Goal: Task Accomplishment & Management: Use online tool/utility

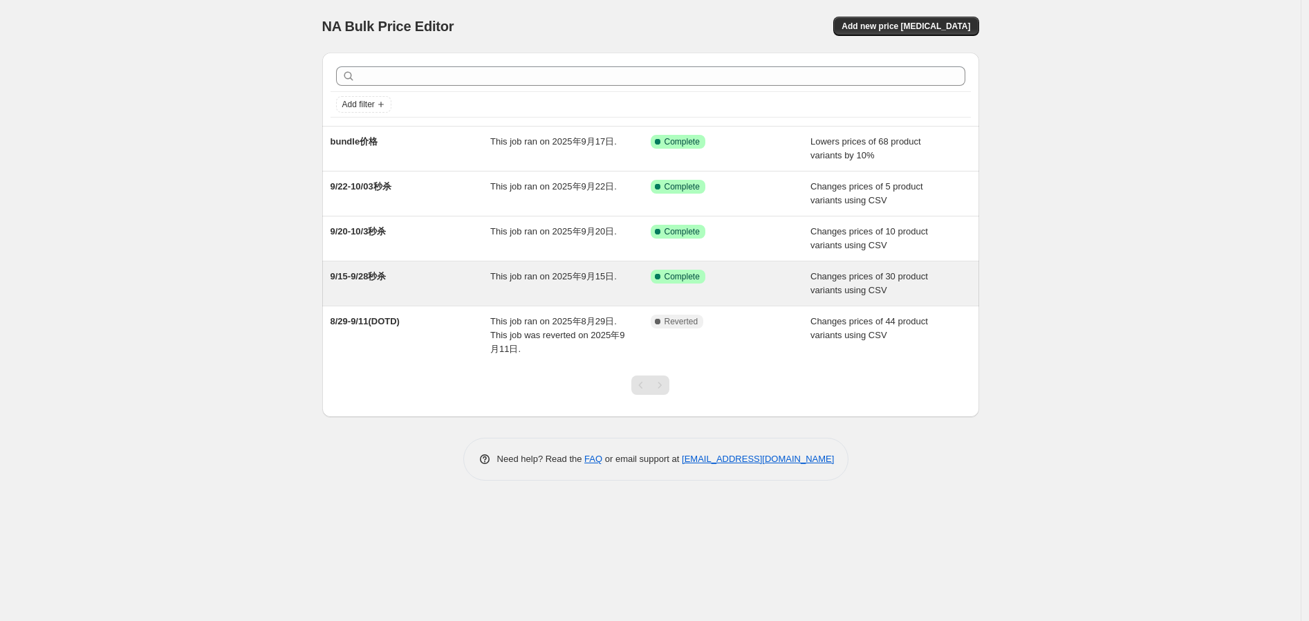
click at [427, 290] on div "9/15-9/28秒杀" at bounding box center [410, 284] width 160 height 28
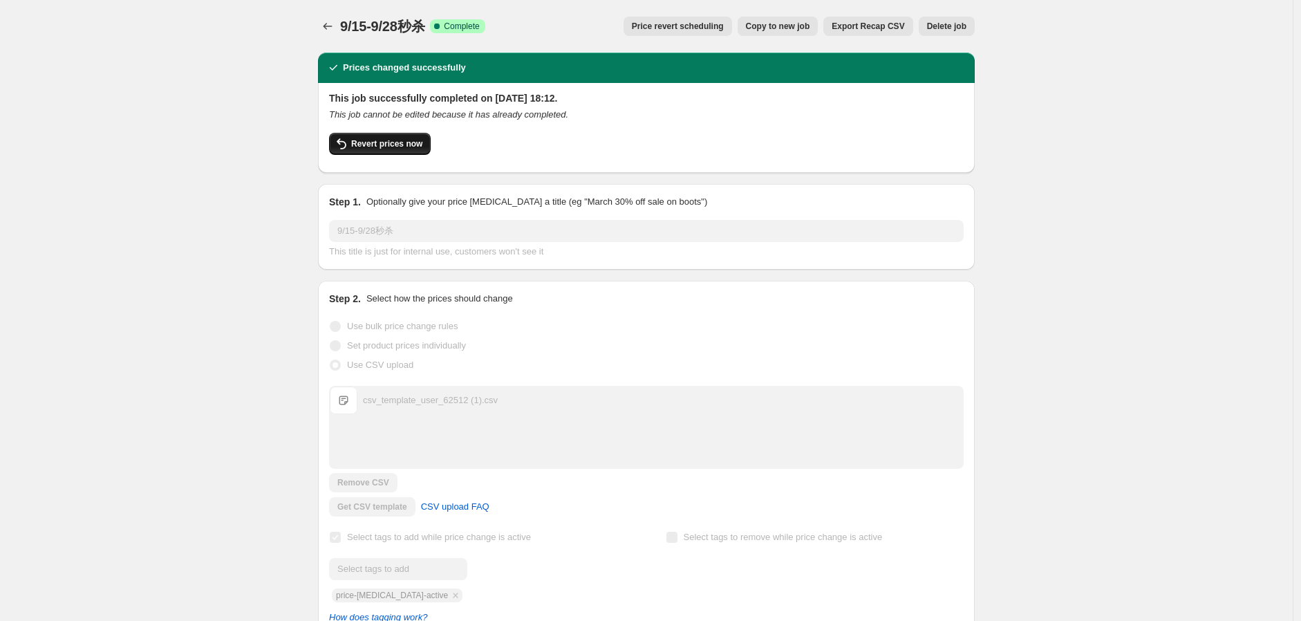
click at [381, 147] on span "Revert prices now" at bounding box center [386, 143] width 71 height 11
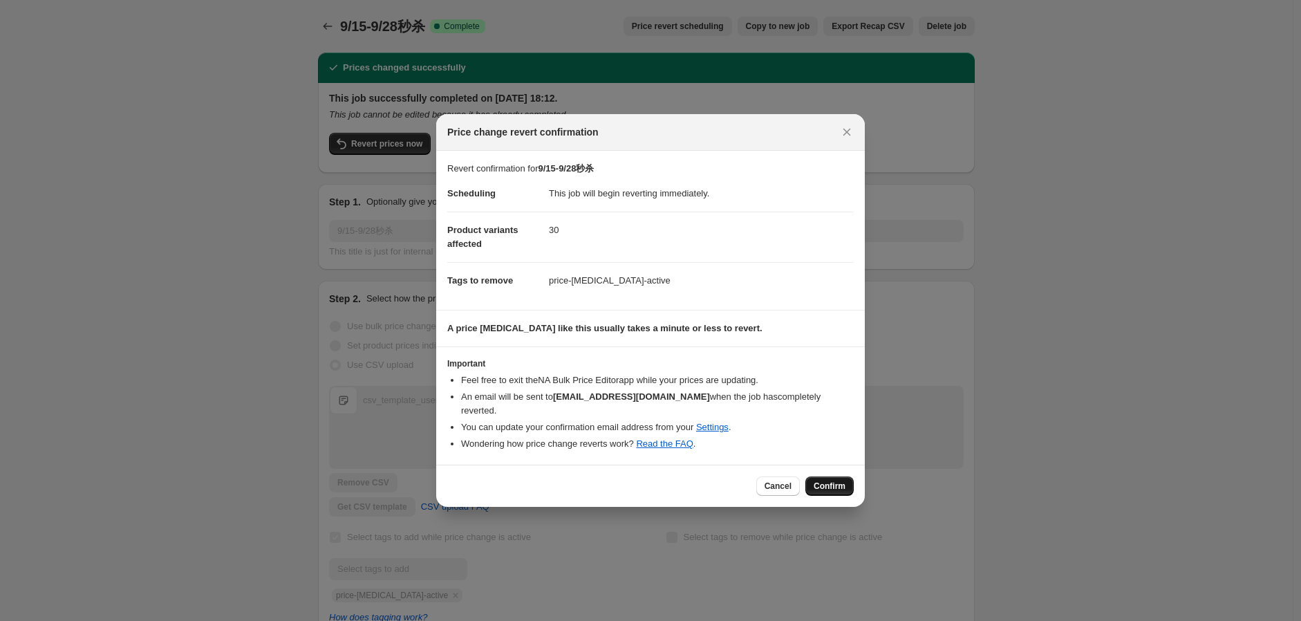
click at [828, 481] on span "Confirm" at bounding box center [830, 486] width 32 height 11
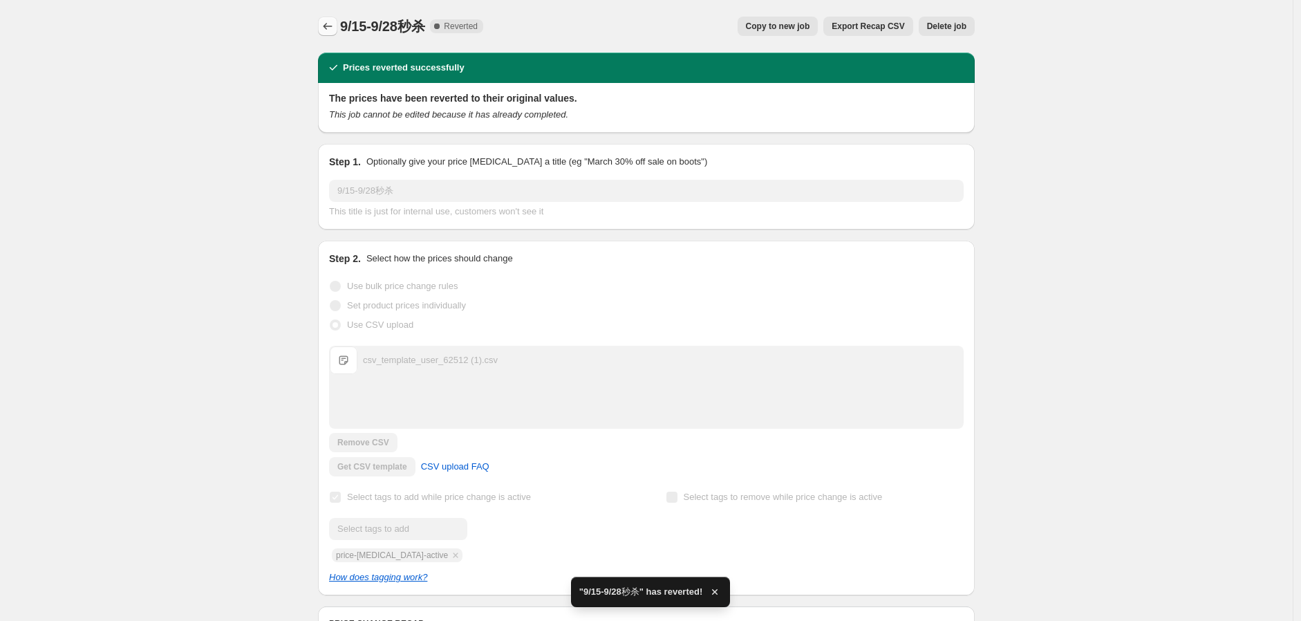
click at [333, 27] on icon "Price change jobs" at bounding box center [328, 26] width 14 height 14
